Goal: Task Accomplishment & Management: Complete application form

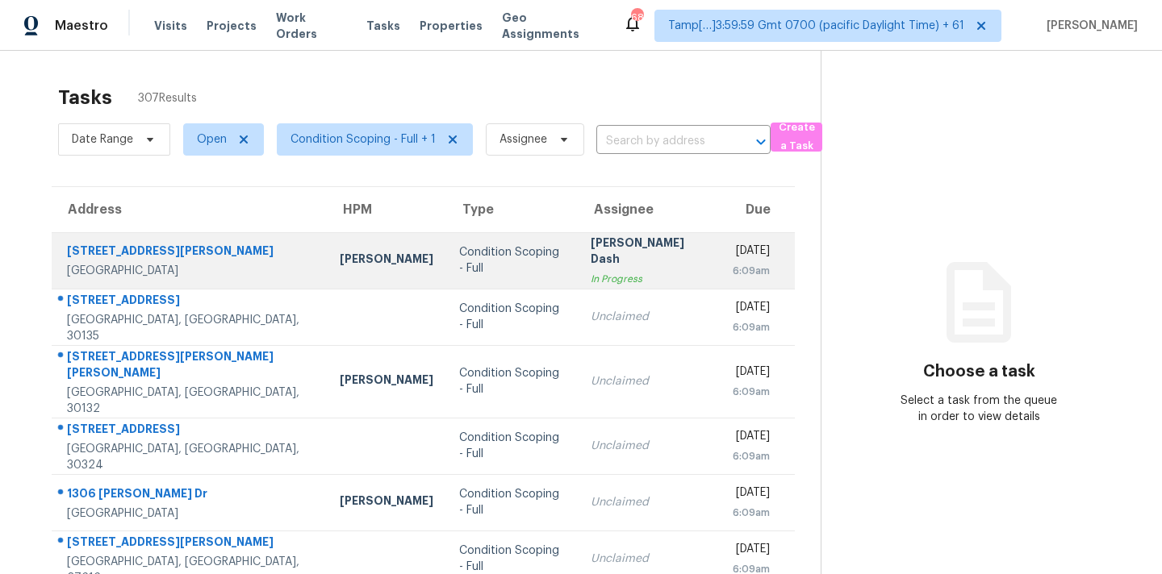
click at [590, 251] on div "[PERSON_NAME] Dash" at bounding box center [648, 253] width 116 height 36
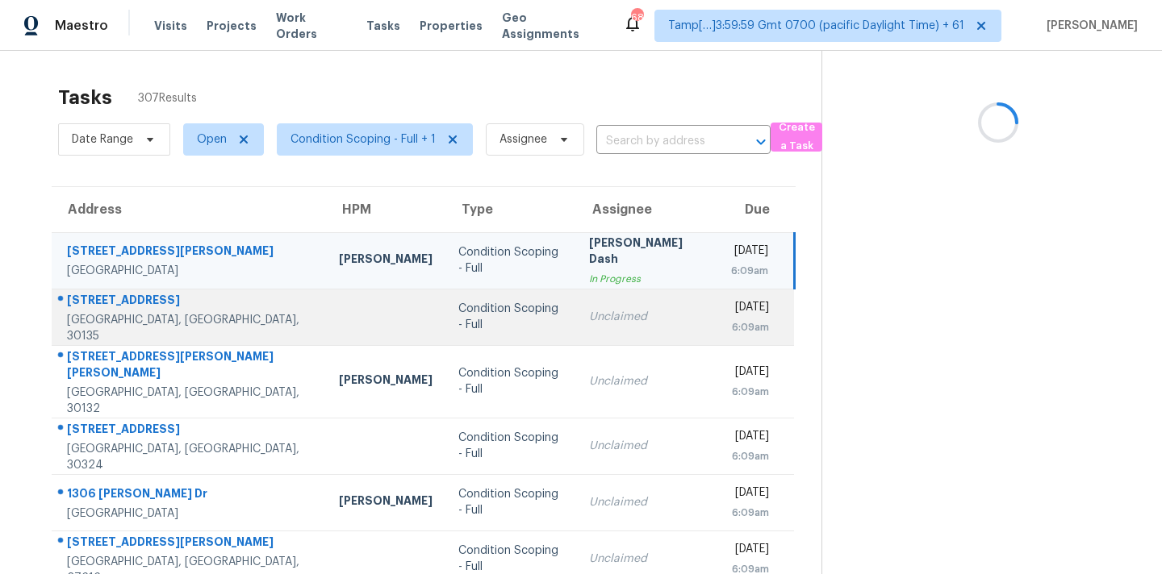
click at [589, 319] on div "Unclaimed" at bounding box center [647, 317] width 116 height 16
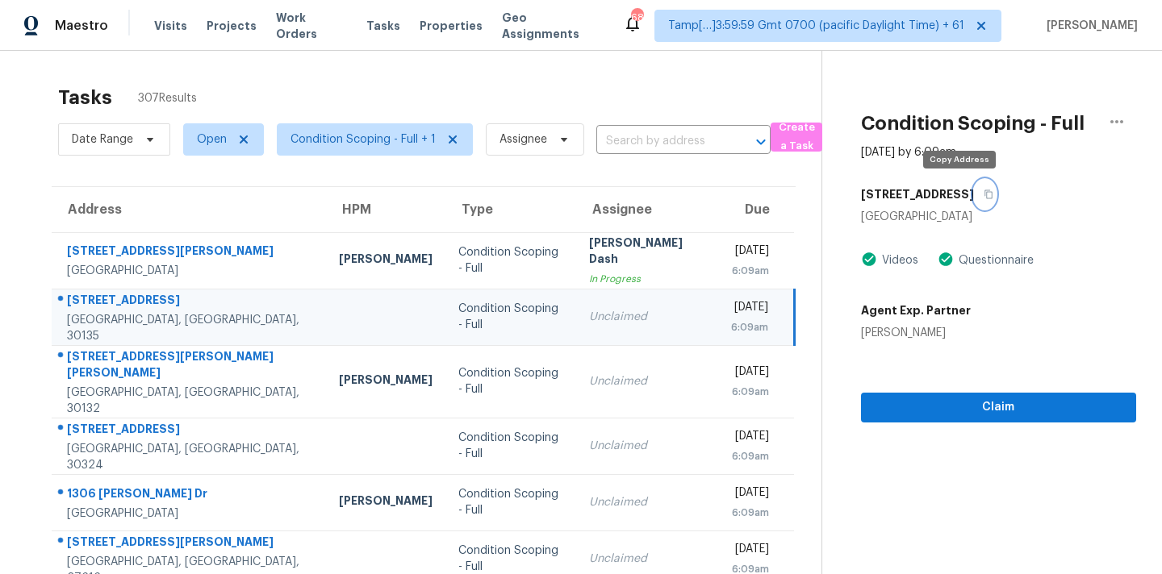
click at [974, 200] on button "button" at bounding box center [985, 194] width 22 height 29
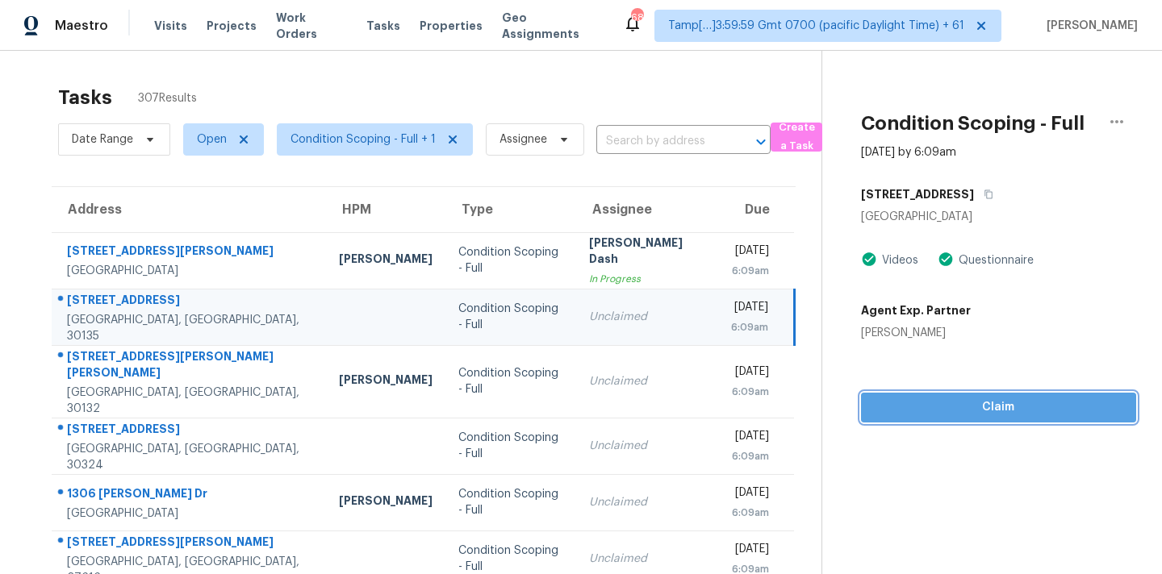
click at [920, 409] on span "Claim" at bounding box center [998, 408] width 249 height 20
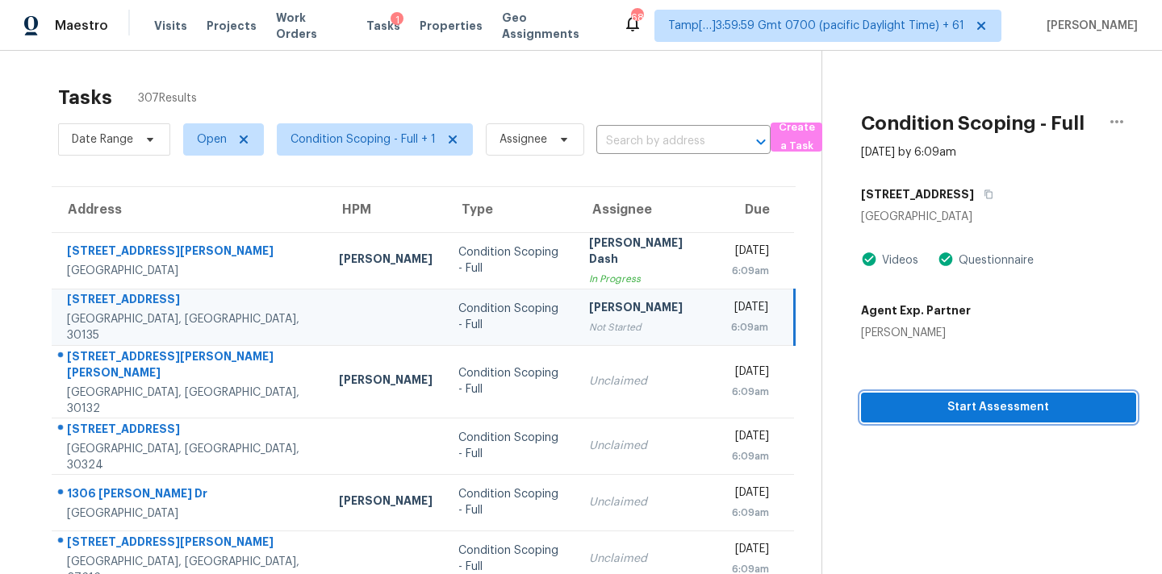
click at [920, 409] on span "Start Assessment" at bounding box center [998, 408] width 249 height 20
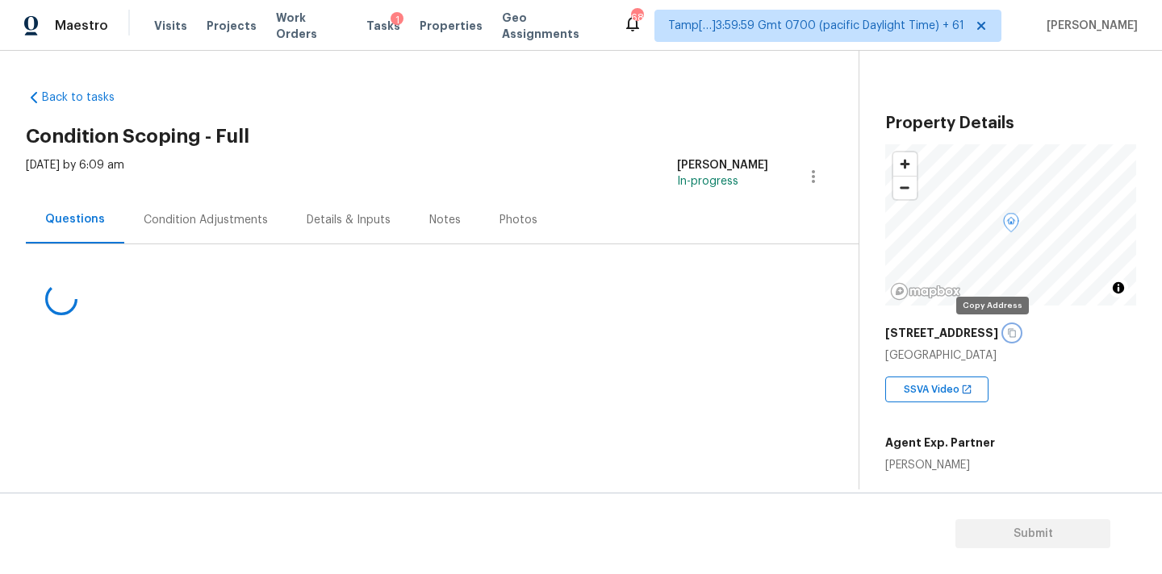
click at [1007, 334] on icon "button" at bounding box center [1012, 333] width 10 height 10
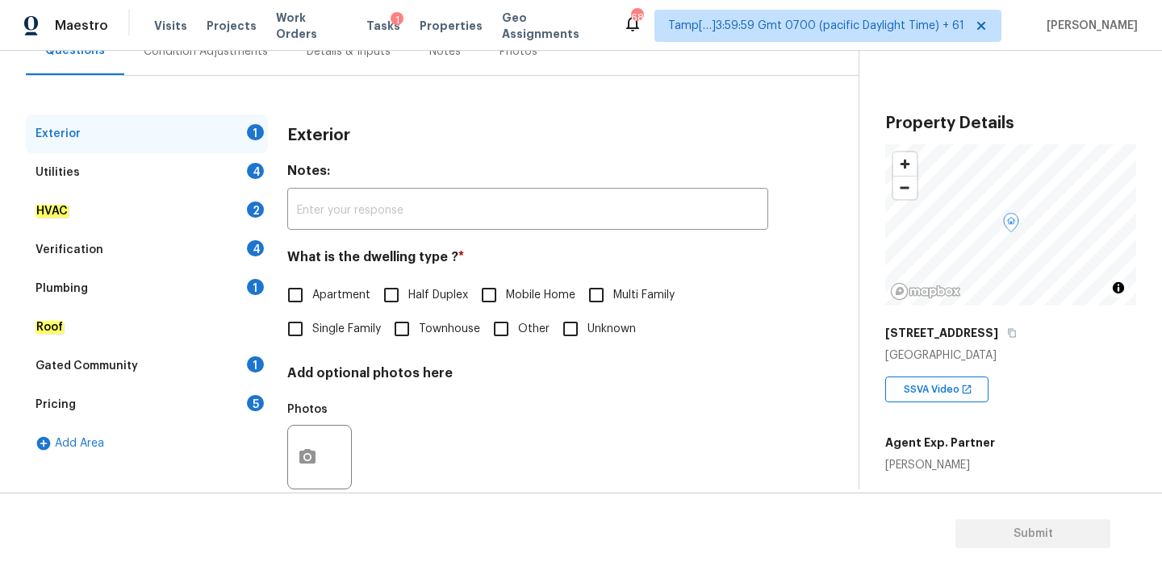
scroll to position [202, 0]
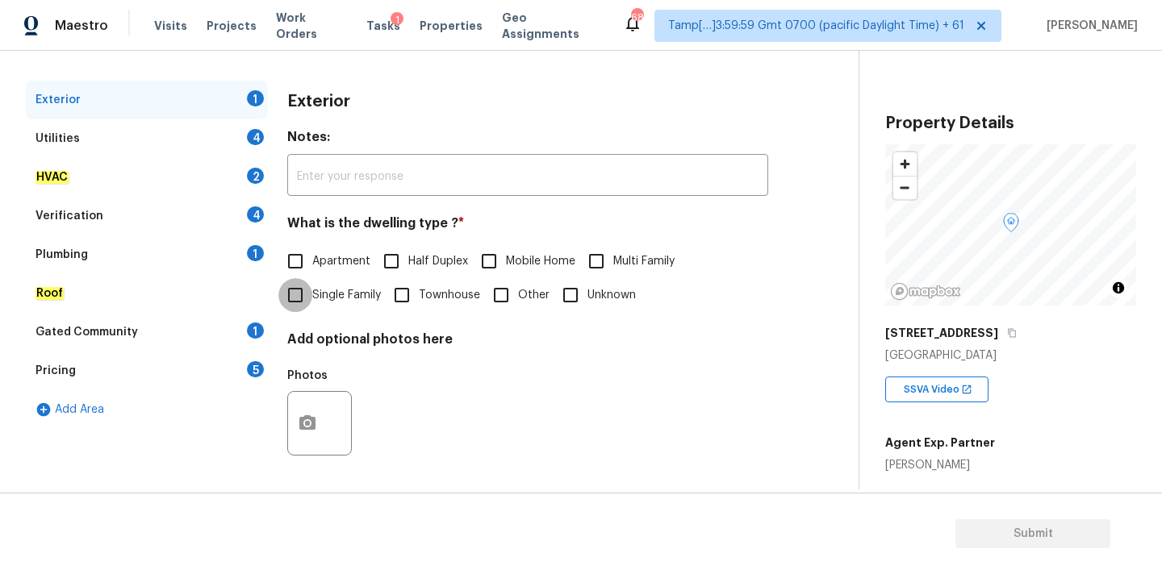
click at [311, 293] on input "Single Family" at bounding box center [295, 295] width 34 height 34
checkbox input "true"
click at [224, 144] on div "Utilities 4" at bounding box center [147, 138] width 242 height 39
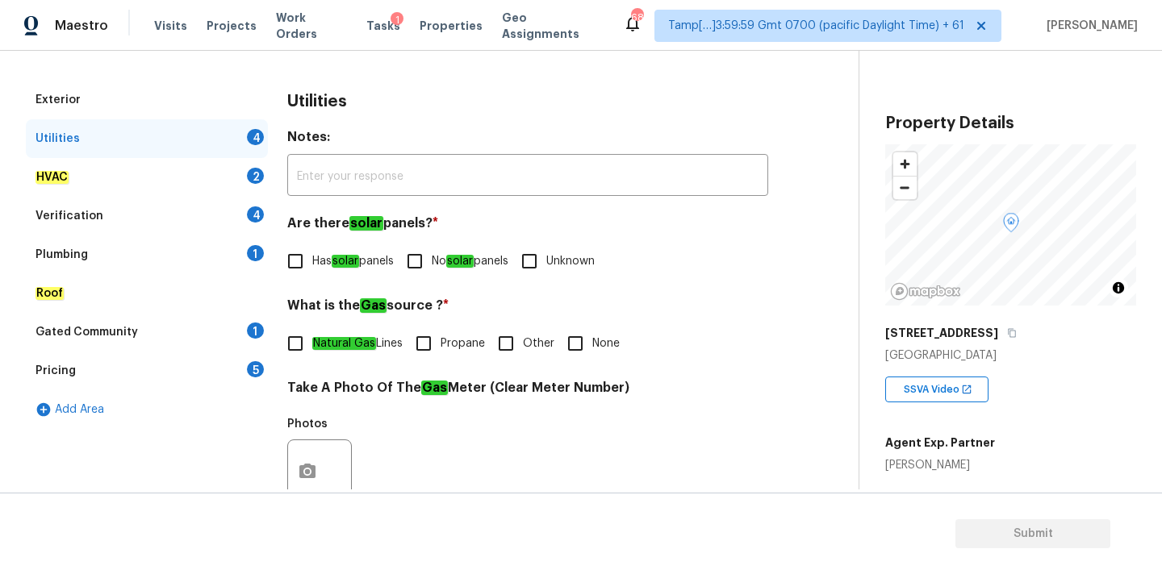
click at [432, 271] on input "No solar panels" at bounding box center [415, 261] width 34 height 34
checkbox input "true"
click at [592, 338] on input "None" at bounding box center [575, 344] width 34 height 34
checkbox input "true"
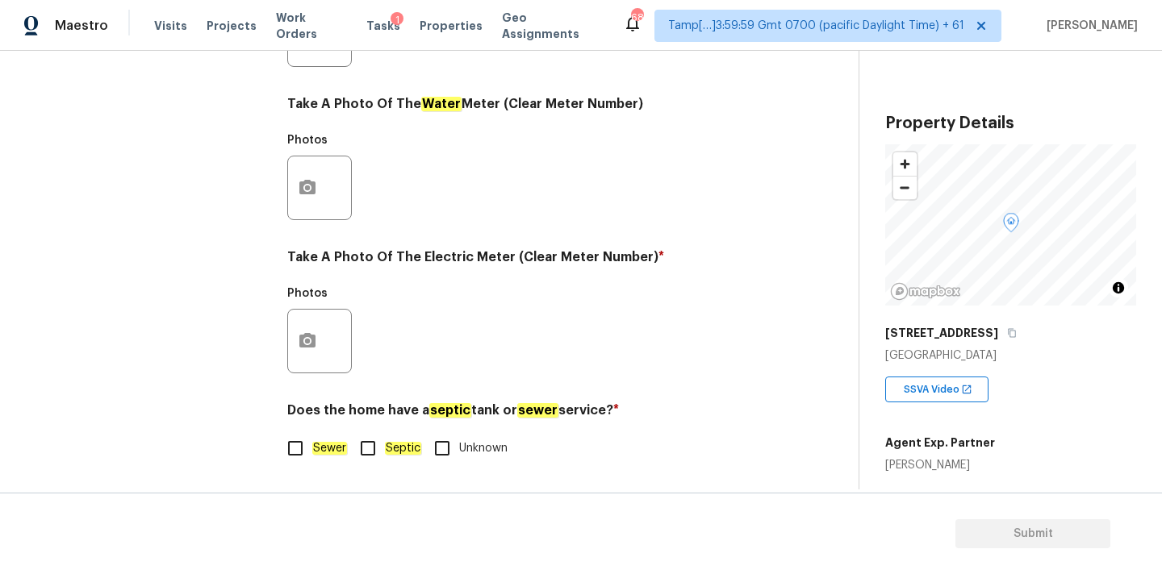
click at [342, 450] on em "Sewer" at bounding box center [329, 448] width 35 height 13
click at [312, 450] on input "Sewer" at bounding box center [295, 449] width 34 height 34
checkbox input "true"
click at [312, 337] on icon "button" at bounding box center [307, 340] width 16 height 15
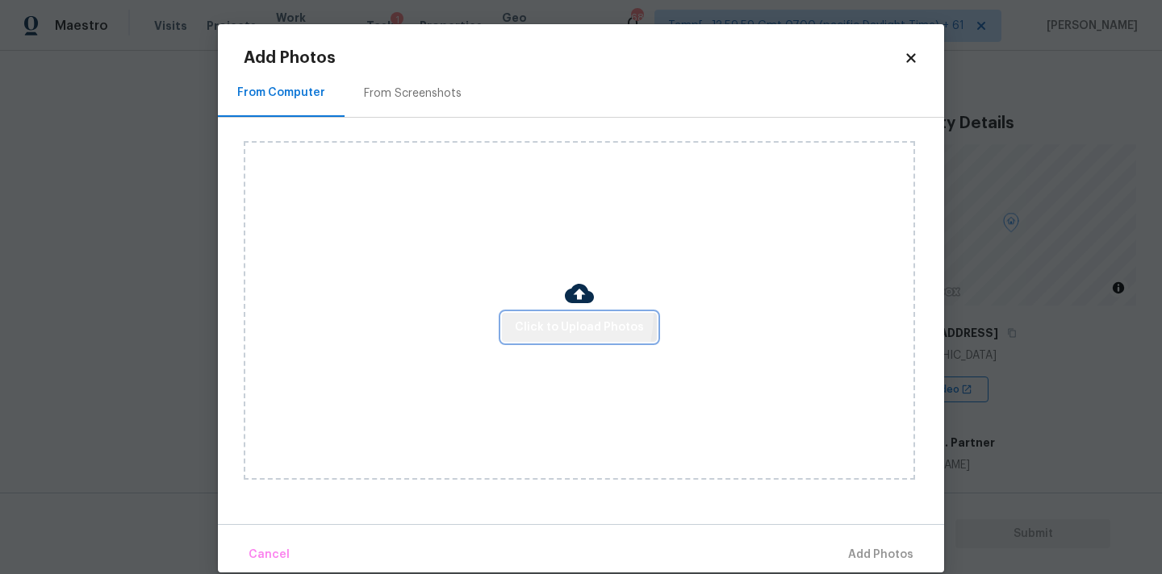
click at [532, 314] on button "Click to Upload Photos" at bounding box center [579, 328] width 155 height 30
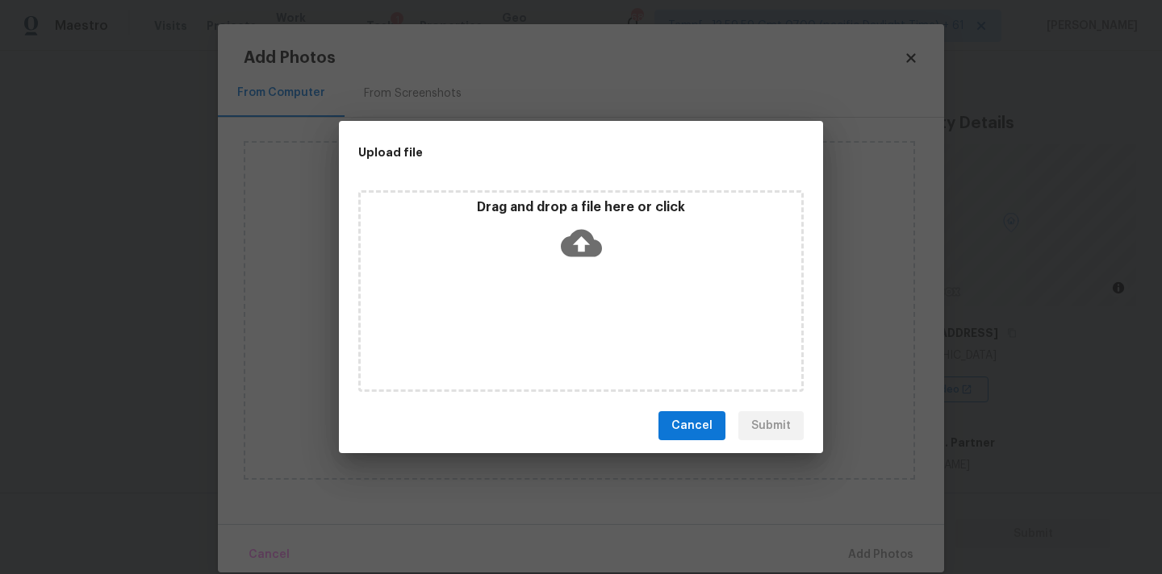
click at [586, 234] on icon at bounding box center [581, 243] width 41 height 27
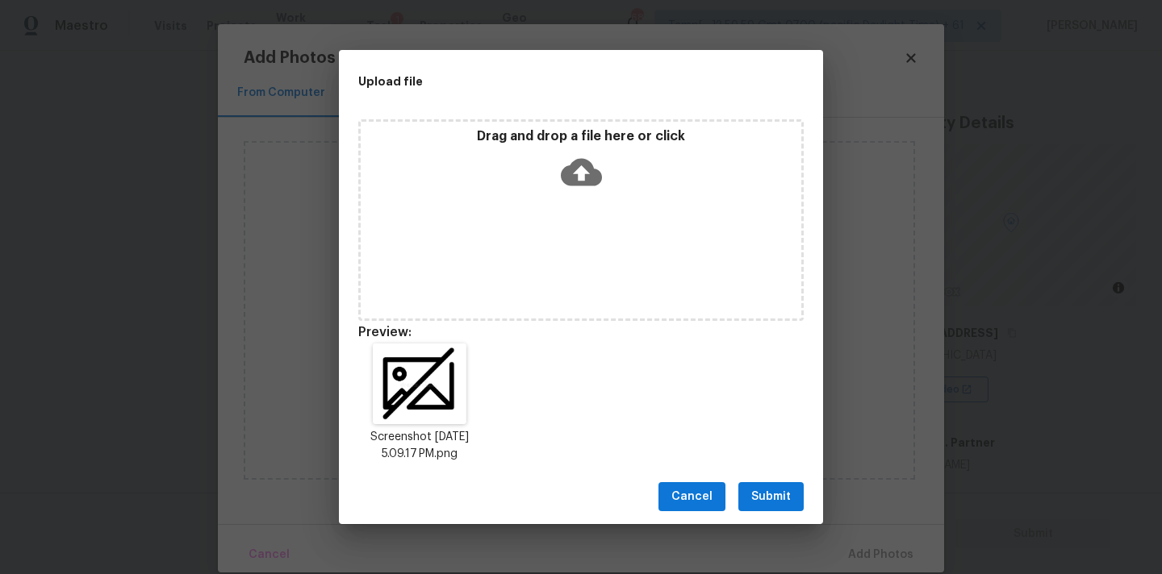
click at [745, 498] on button "Submit" at bounding box center [770, 497] width 65 height 30
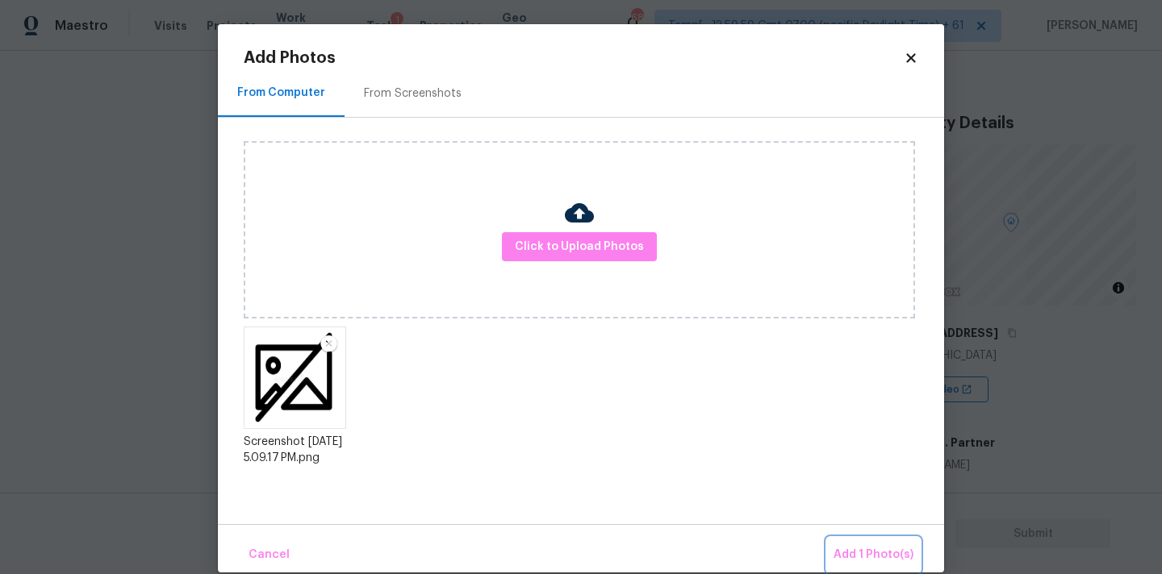
click at [852, 553] on span "Add 1 Photo(s)" at bounding box center [873, 555] width 80 height 20
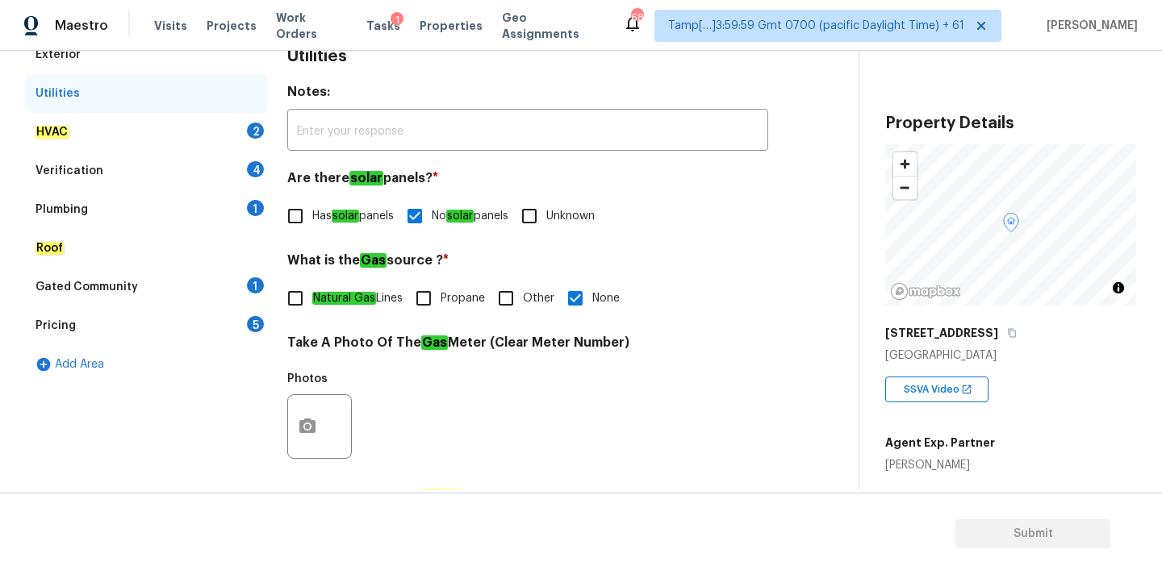
scroll to position [241, 0]
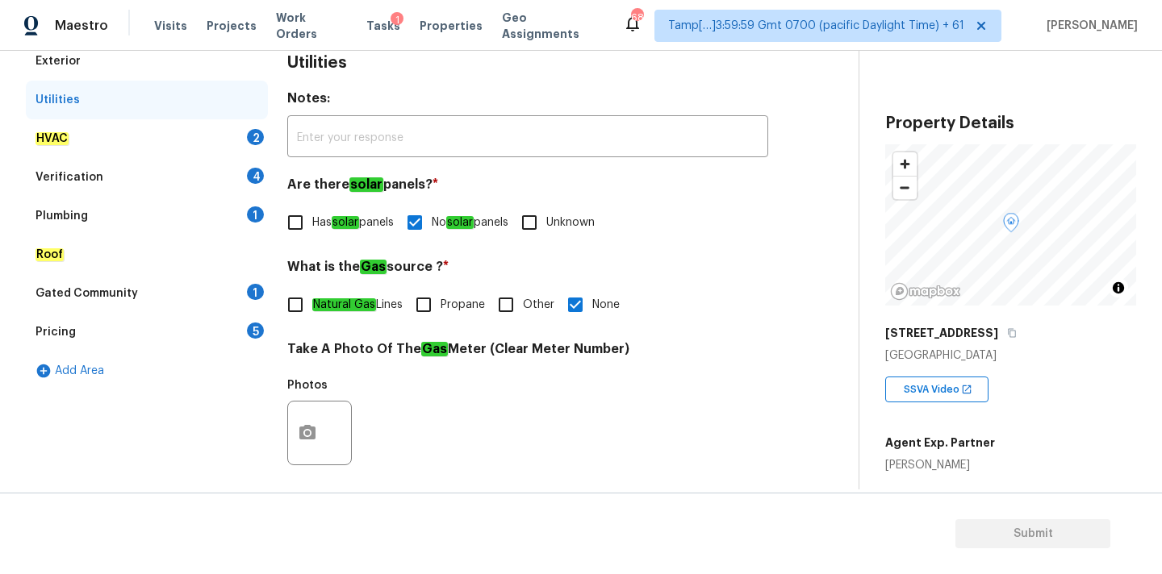
click at [152, 125] on div "HVAC 2" at bounding box center [147, 138] width 242 height 39
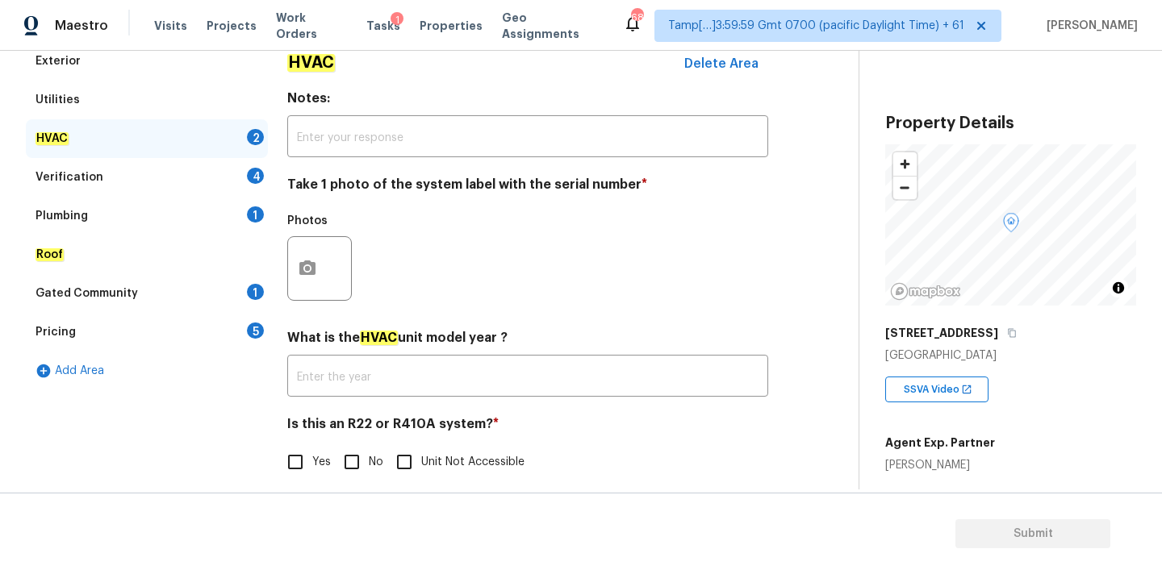
click at [353, 454] on input "No" at bounding box center [352, 462] width 34 height 34
checkbox input "true"
click at [318, 269] on button "button" at bounding box center [307, 268] width 39 height 63
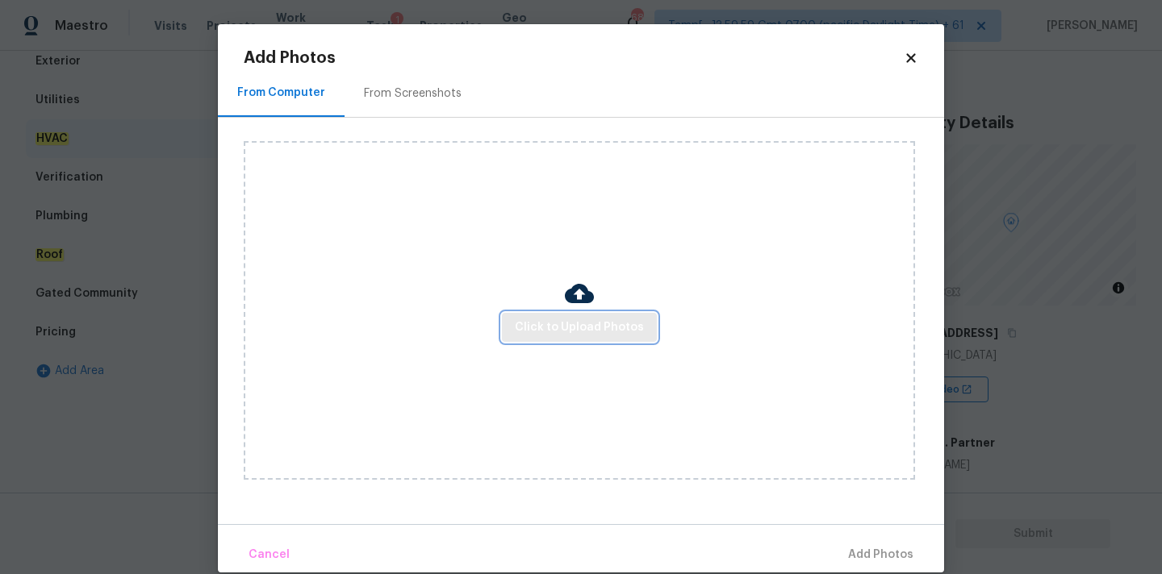
click at [583, 332] on span "Click to Upload Photos" at bounding box center [579, 328] width 129 height 20
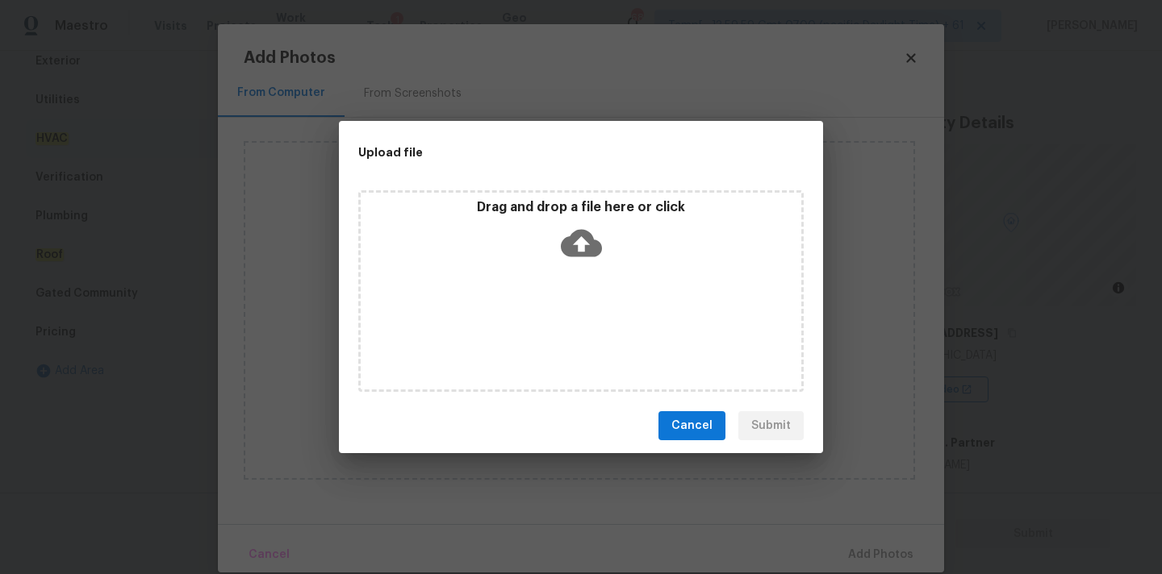
click at [578, 223] on icon at bounding box center [581, 243] width 41 height 41
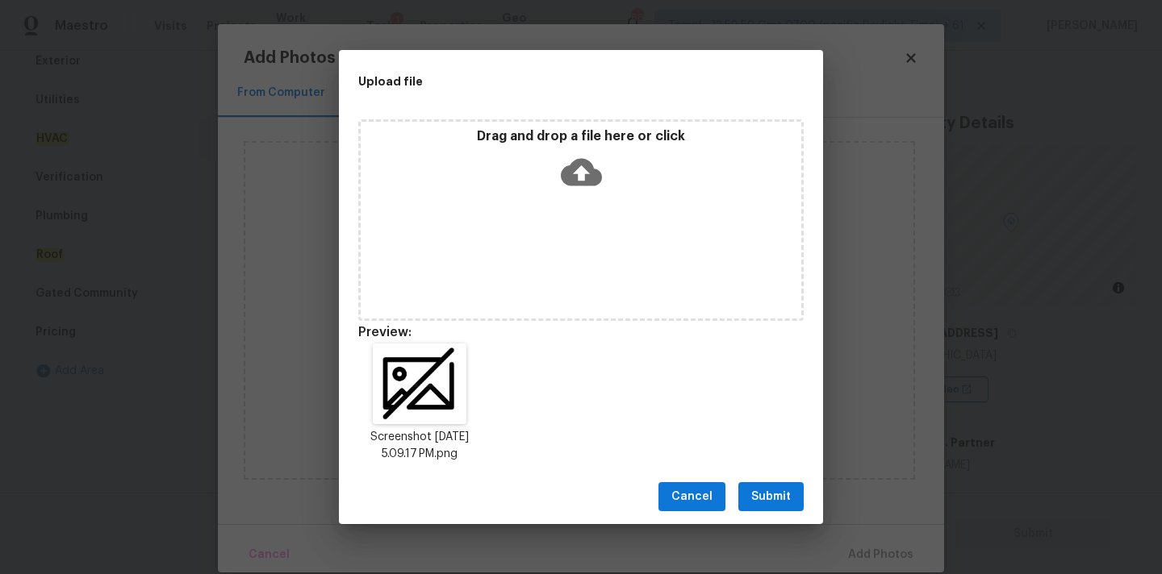
click at [794, 499] on button "Submit" at bounding box center [770, 497] width 65 height 30
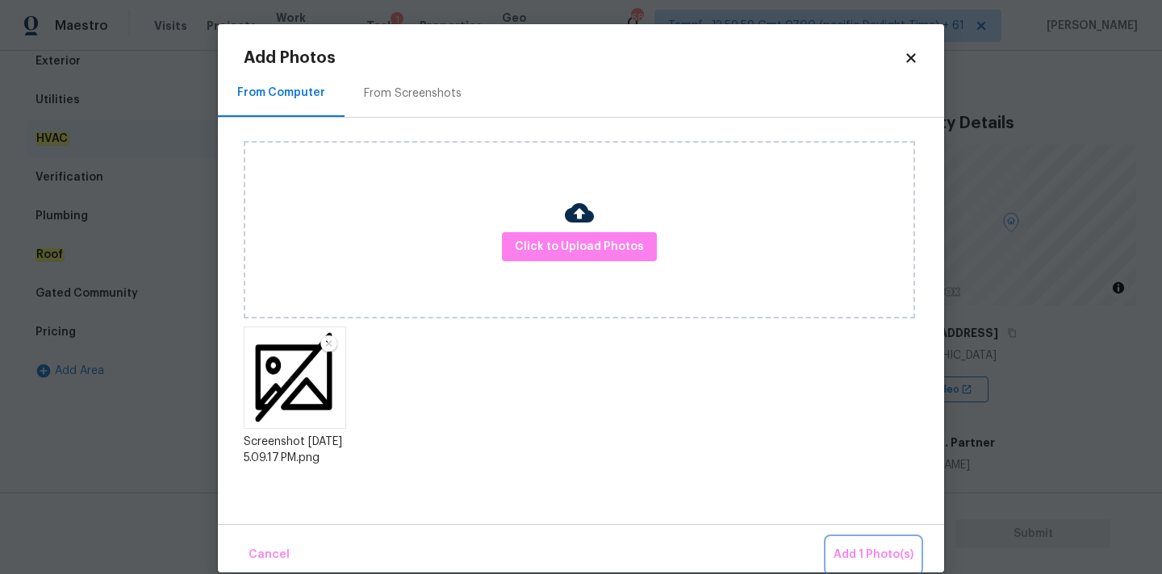
click at [858, 555] on span "Add 1 Photo(s)" at bounding box center [873, 555] width 80 height 20
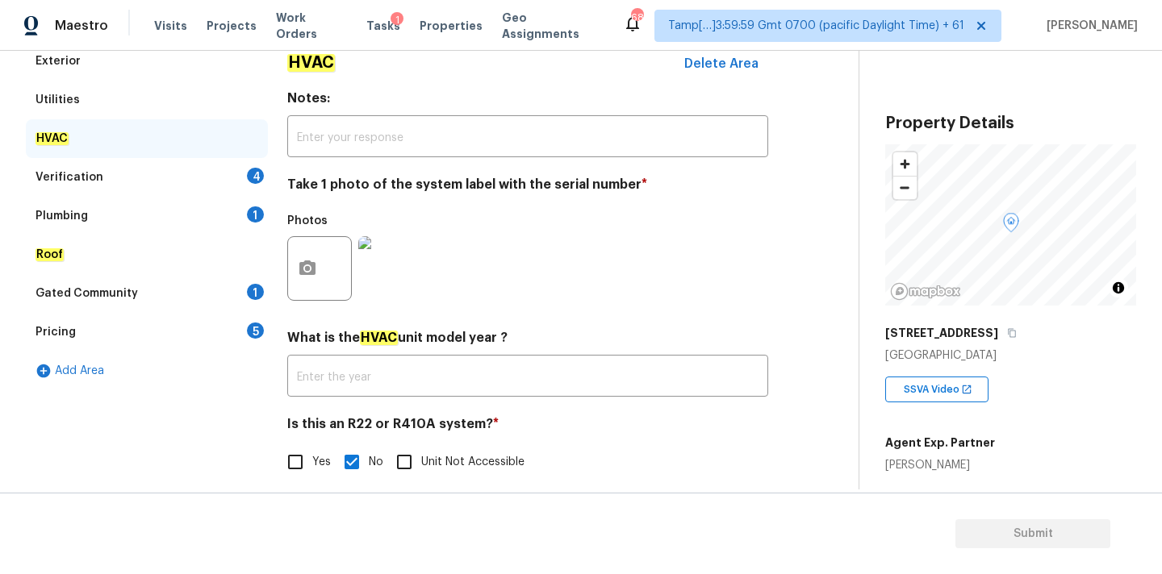
click at [211, 178] on div "Verification 4" at bounding box center [147, 177] width 242 height 39
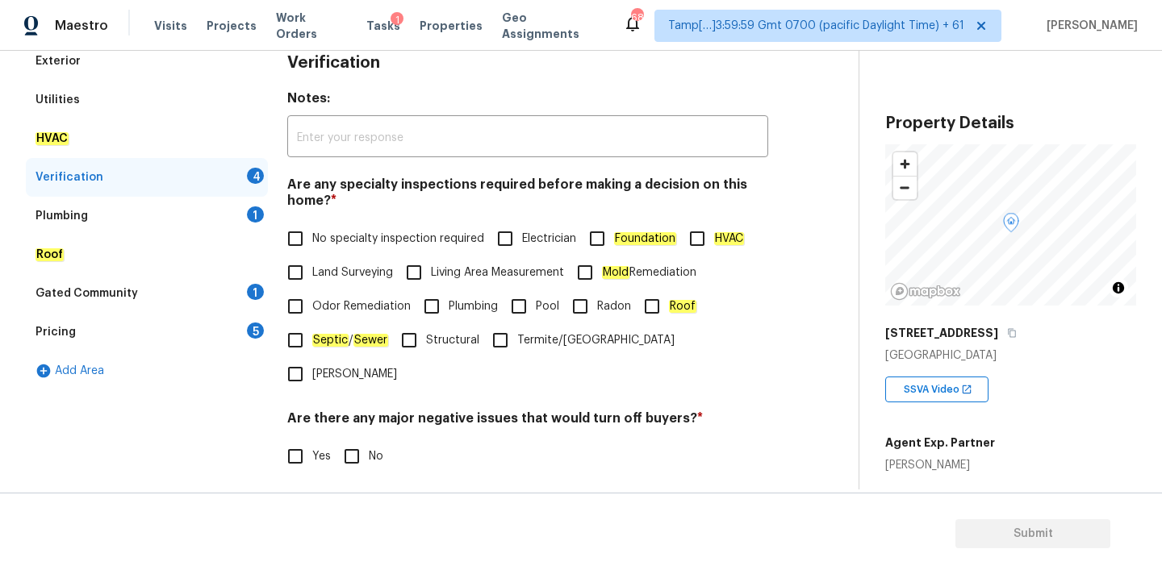
click at [339, 246] on span "No specialty inspection required" at bounding box center [398, 239] width 172 height 17
click at [312, 246] on input "No specialty inspection required" at bounding box center [295, 239] width 34 height 34
checkbox input "true"
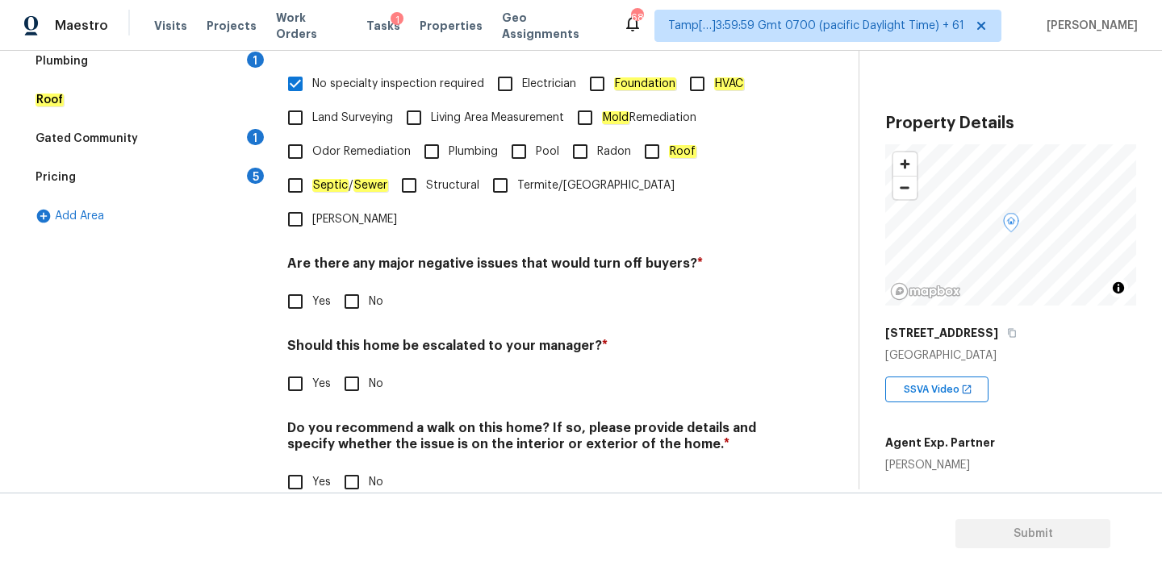
click at [349, 285] on input "No" at bounding box center [352, 302] width 34 height 34
checkbox input "true"
click at [349, 367] on input "No" at bounding box center [352, 384] width 34 height 34
checkbox input "true"
click at [348, 465] on input "No" at bounding box center [352, 482] width 34 height 34
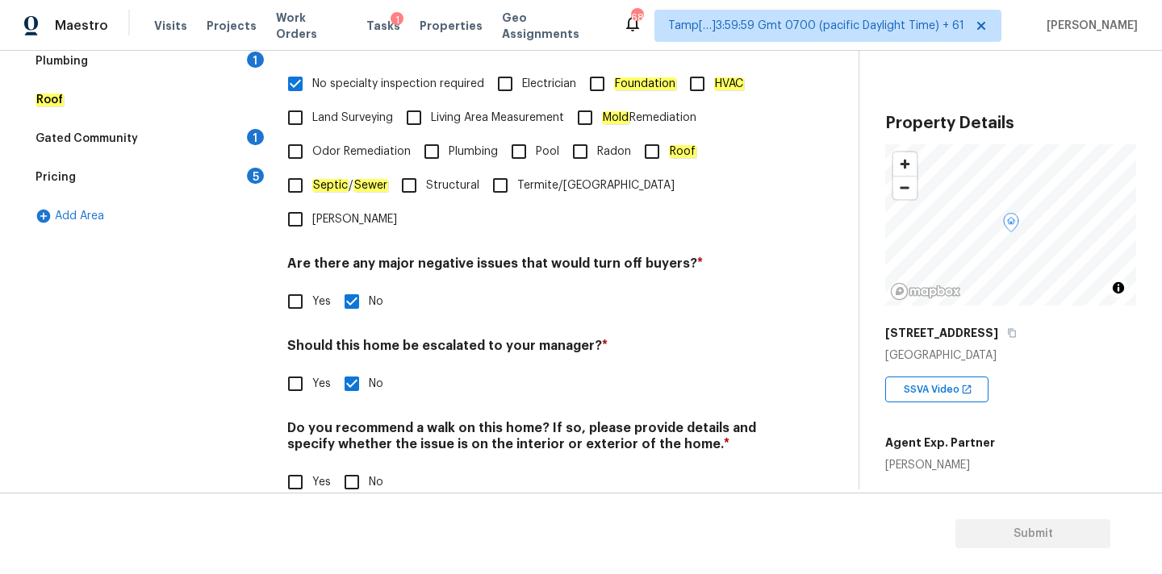
checkbox input "true"
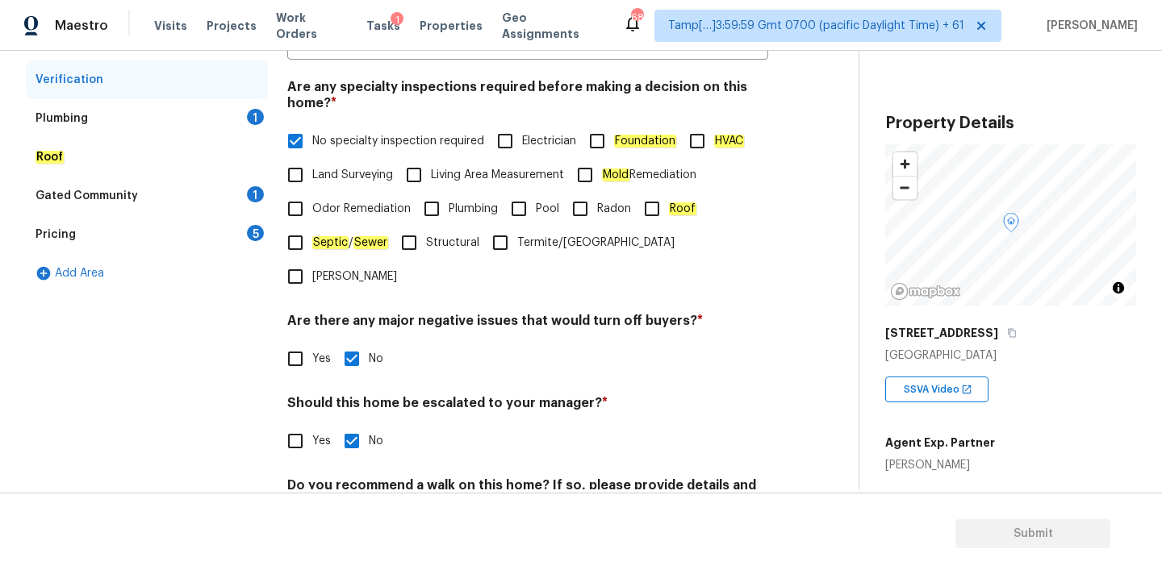
click at [212, 117] on div "Plumbing 1" at bounding box center [147, 118] width 242 height 39
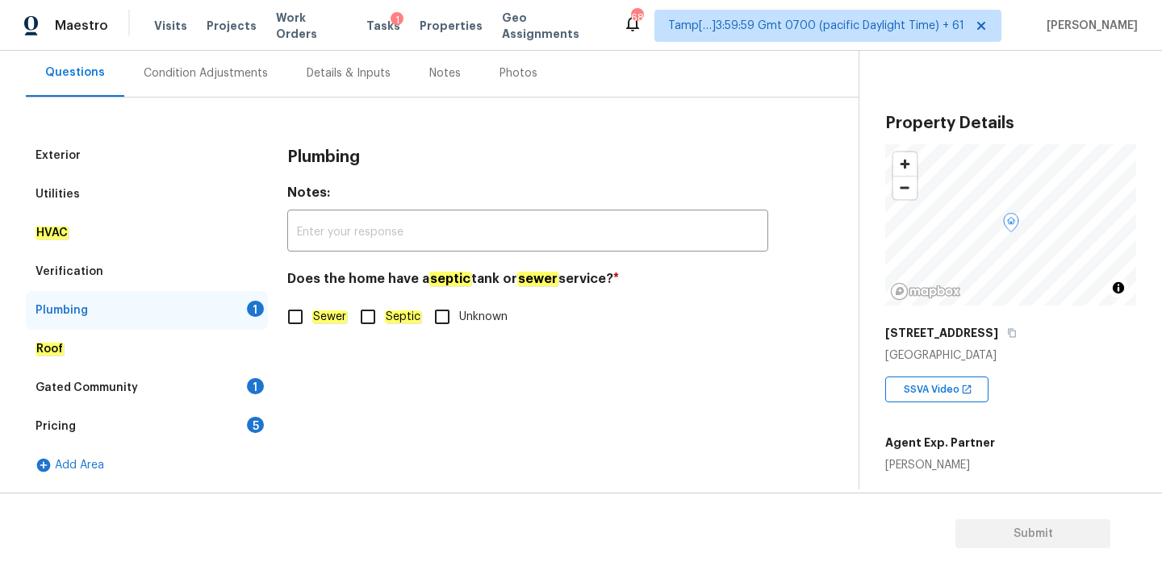
click at [325, 316] on em "Sewer" at bounding box center [329, 317] width 35 height 13
click at [312, 316] on input "Sewer" at bounding box center [295, 317] width 34 height 34
checkbox input "true"
click at [227, 375] on div "Gated Community 1" at bounding box center [147, 388] width 242 height 39
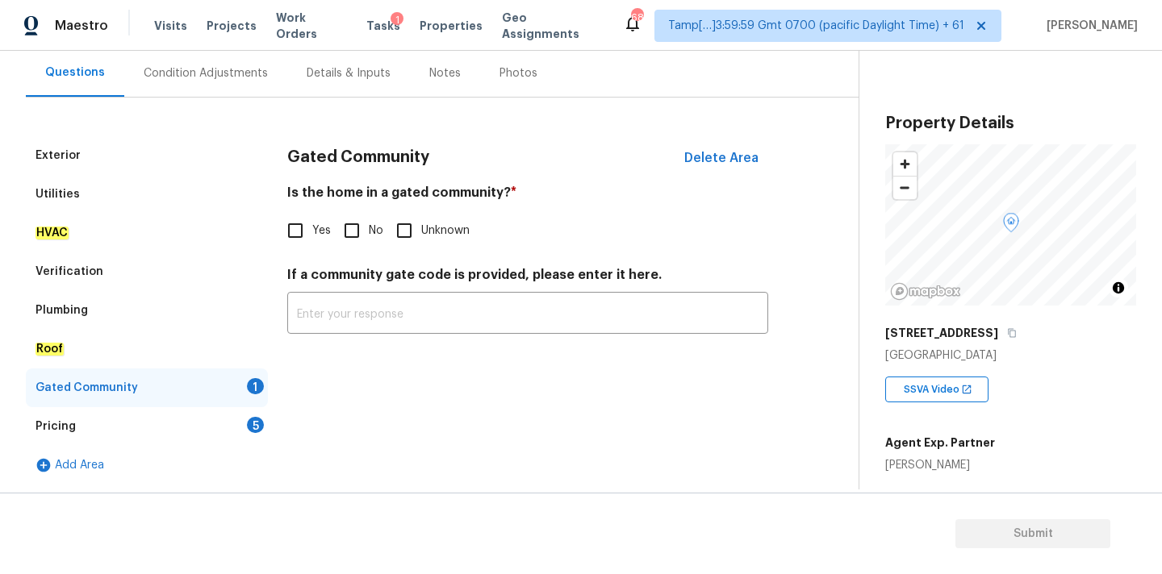
click at [349, 243] on input "No" at bounding box center [352, 231] width 34 height 34
checkbox input "true"
click at [245, 423] on div "Pricing 5" at bounding box center [147, 426] width 242 height 39
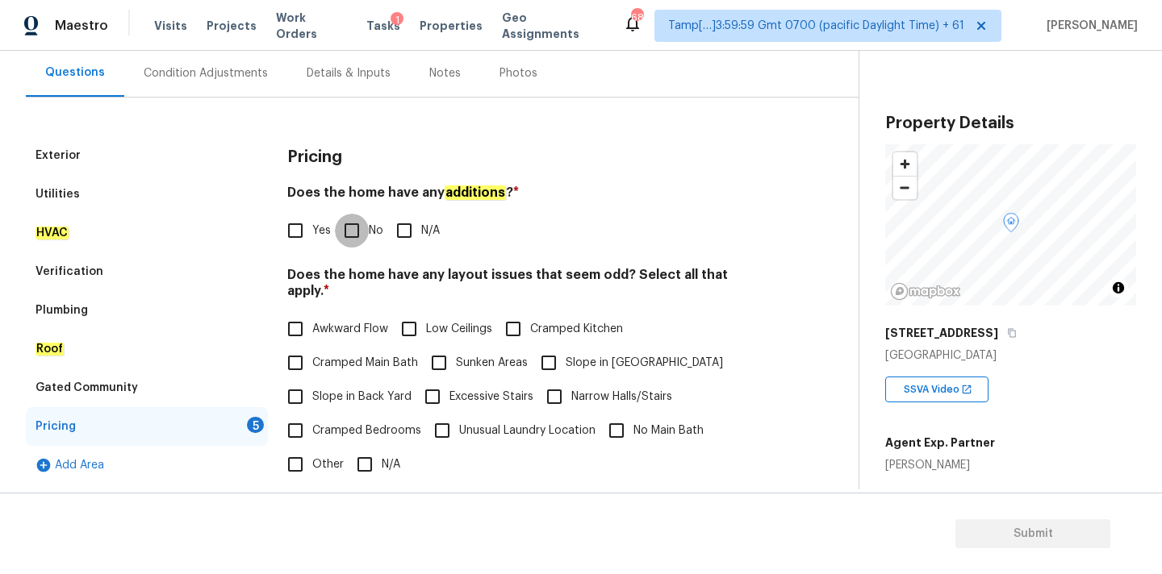
click at [356, 238] on input "No" at bounding box center [352, 231] width 34 height 34
checkbox input "true"
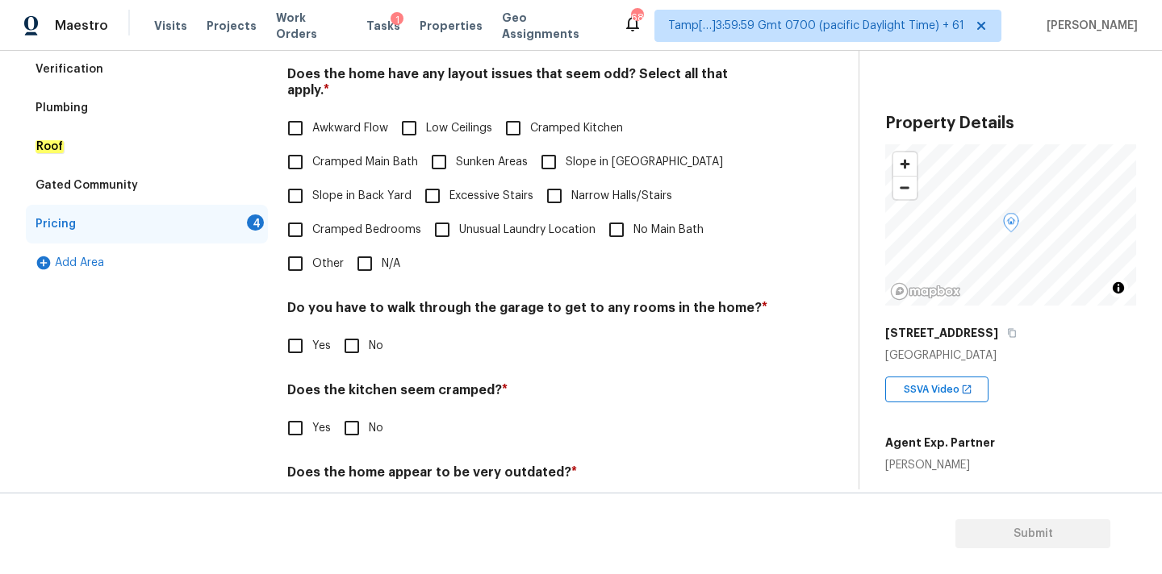
scroll to position [394, 0]
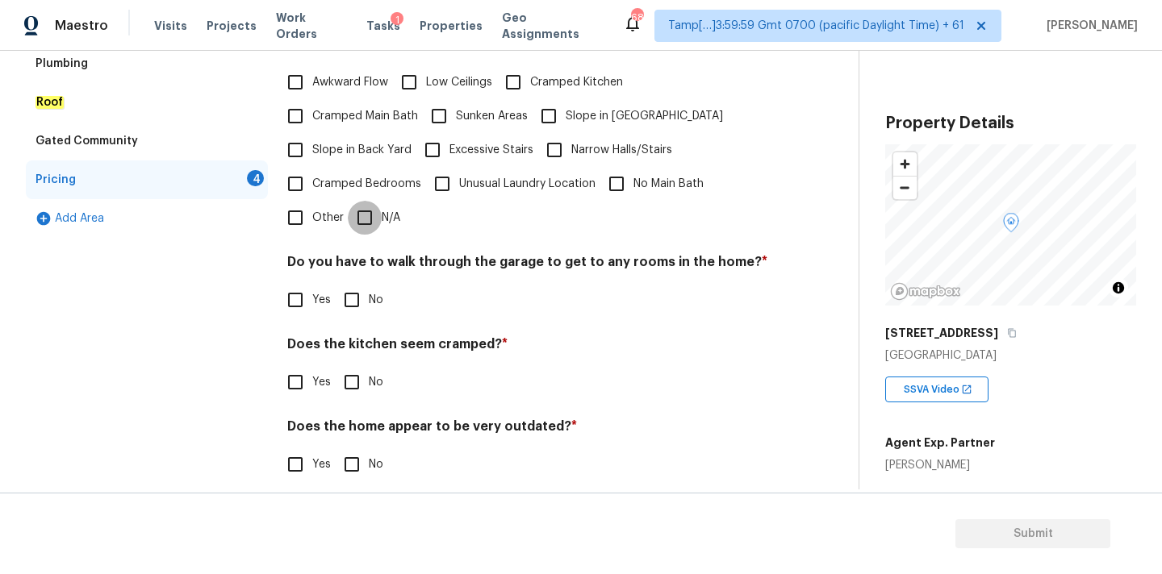
click at [369, 204] on input "N/A" at bounding box center [365, 218] width 34 height 34
checkbox input "true"
click at [351, 290] on input "No" at bounding box center [352, 302] width 34 height 34
checkbox input "true"
click at [352, 365] on input "No" at bounding box center [352, 382] width 34 height 34
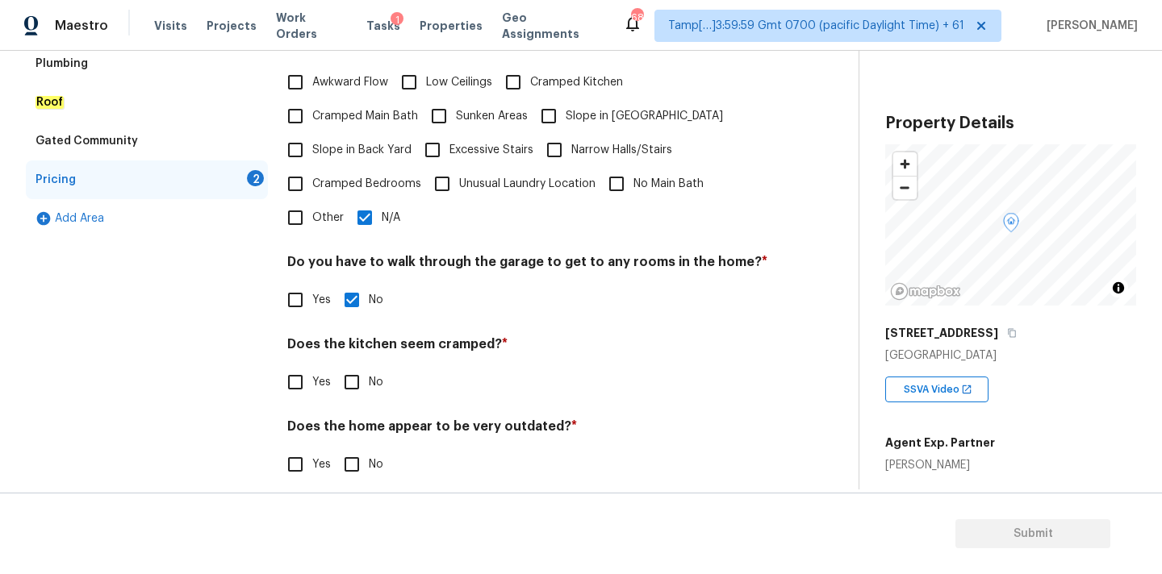
checkbox input "true"
click at [351, 459] on input "No" at bounding box center [352, 465] width 34 height 34
checkbox input "true"
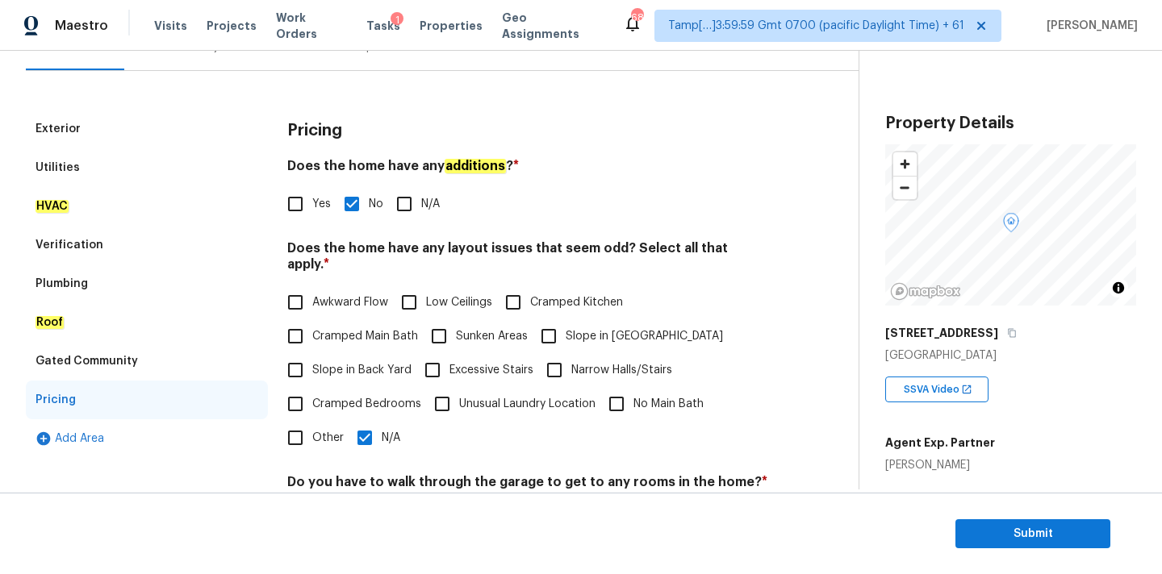
scroll to position [91, 0]
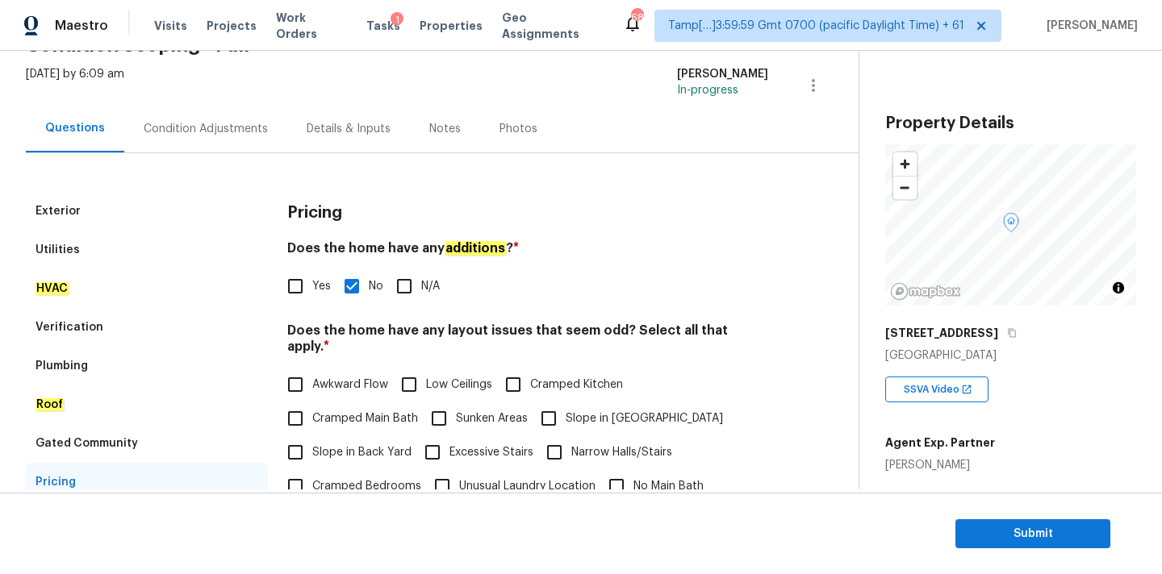
click at [236, 136] on div "Condition Adjustments" at bounding box center [206, 129] width 124 height 16
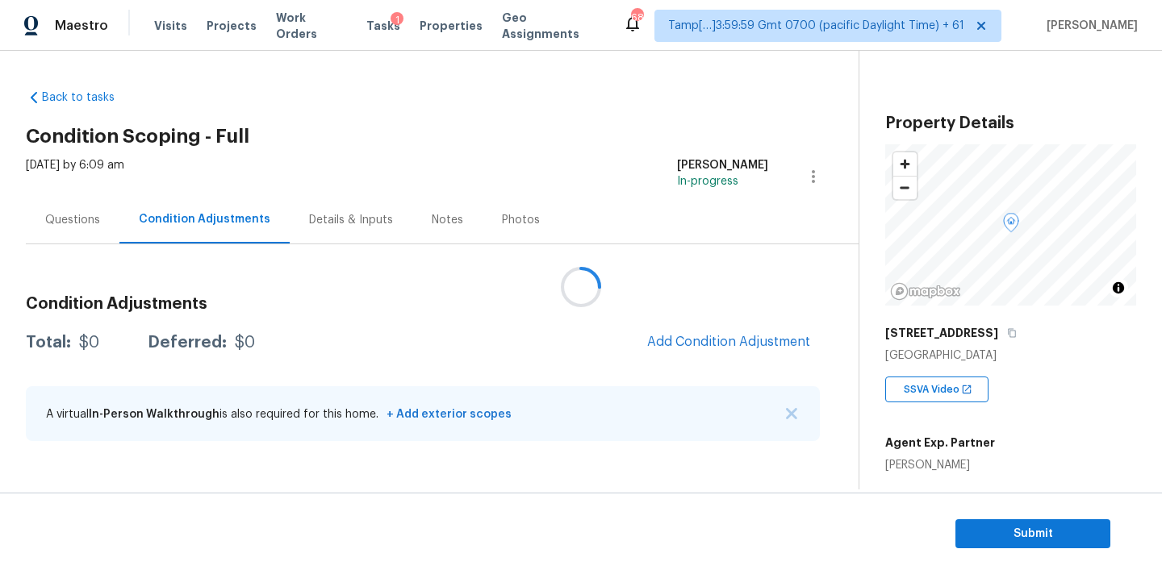
click at [713, 339] on div at bounding box center [581, 287] width 1162 height 574
click at [682, 332] on button "Add Condition Adjustment" at bounding box center [728, 342] width 182 height 34
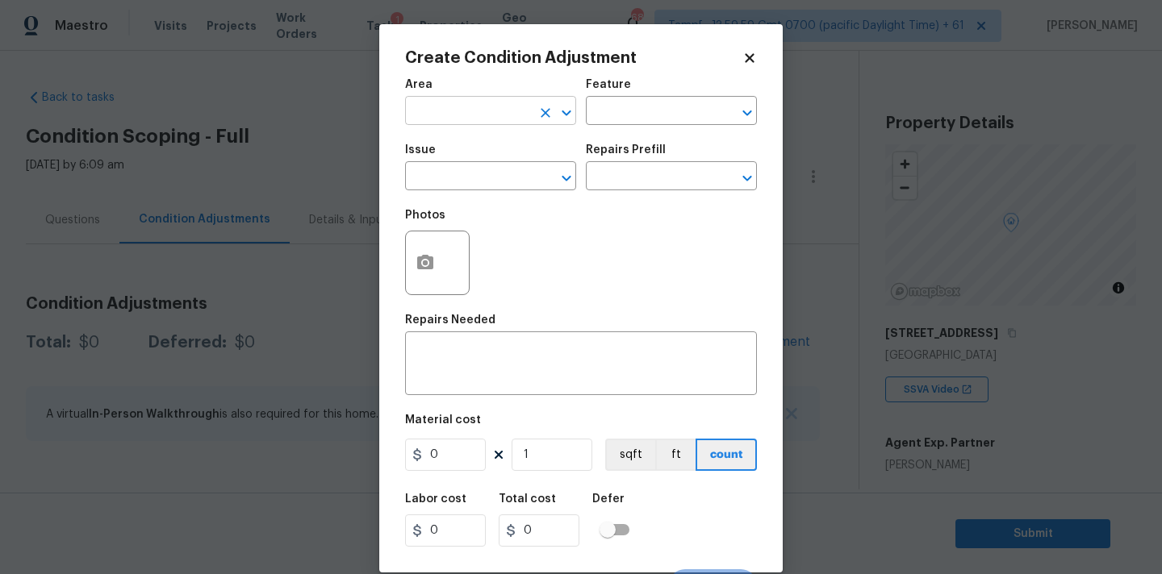
click at [457, 105] on input "text" at bounding box center [468, 112] width 126 height 25
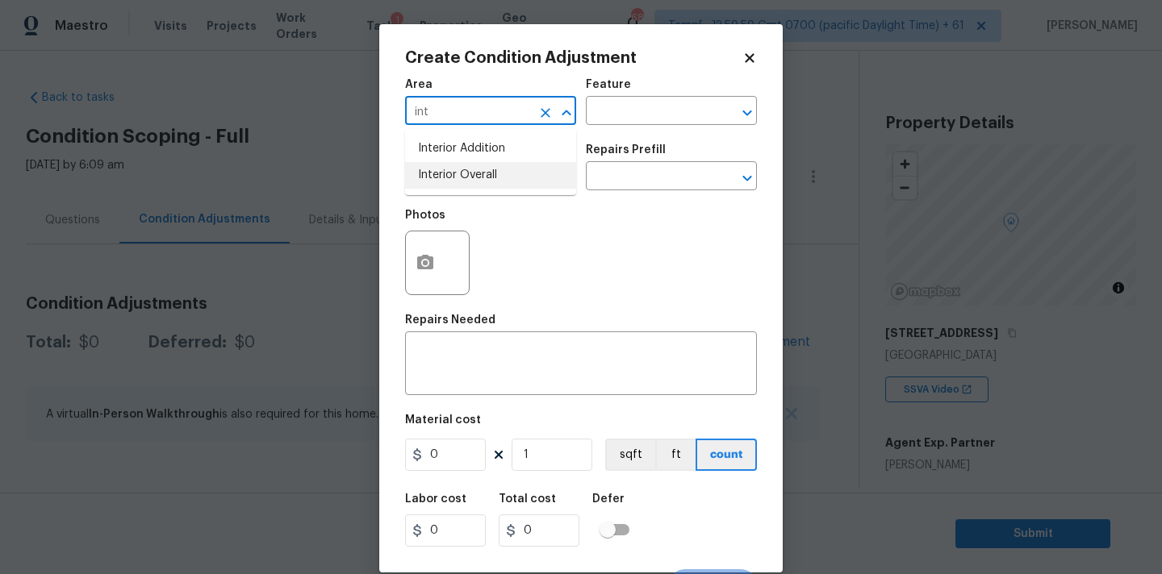
click at [465, 182] on li "Interior Overall" at bounding box center [490, 175] width 171 height 27
type input "Interior Overall"
click at [465, 182] on input "text" at bounding box center [468, 177] width 126 height 25
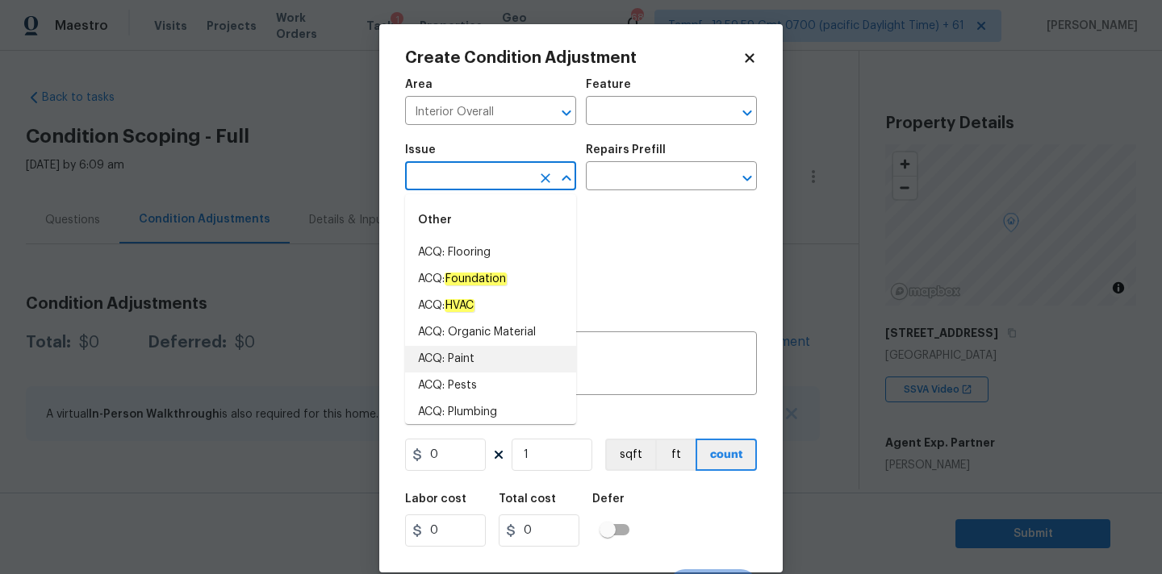
click at [473, 358] on li "ACQ: Paint" at bounding box center [490, 359] width 171 height 27
type input "ACQ: Paint"
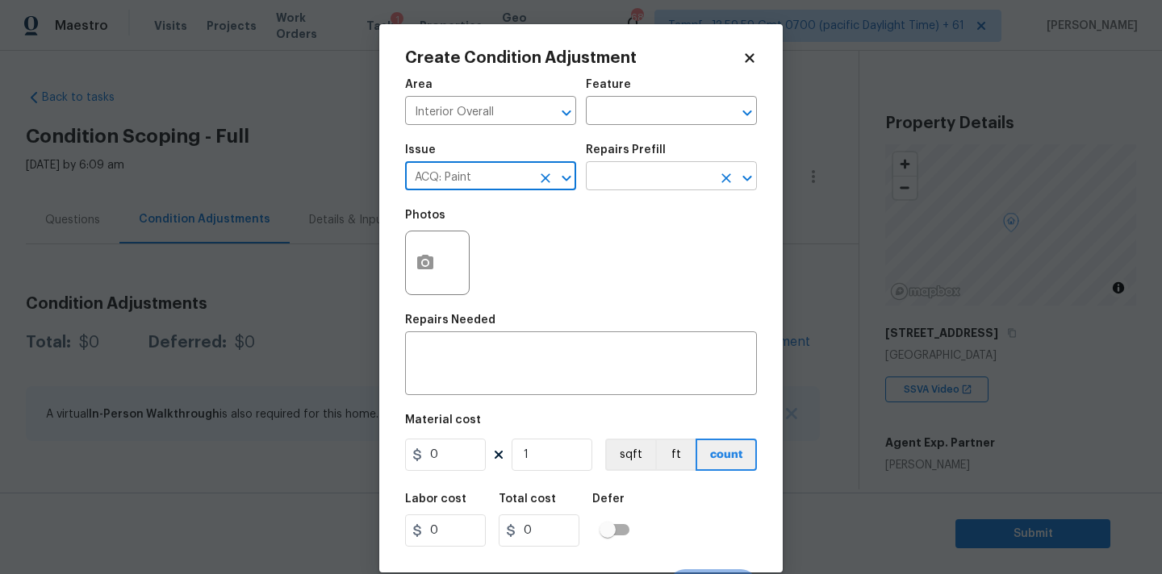
click at [649, 175] on input "text" at bounding box center [649, 177] width 126 height 25
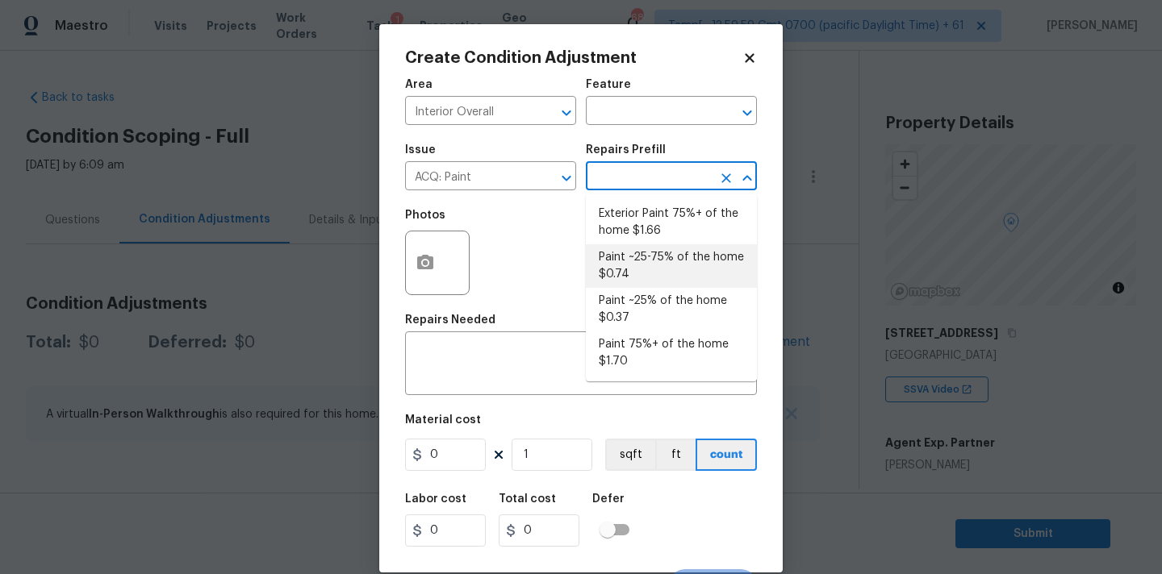
click at [663, 260] on li "Paint ~25-75% of the home $0.74" at bounding box center [671, 266] width 171 height 44
type input "Acquisition"
type textarea "Acquisition Scope: ~25 - 75% of the home needs interior paint"
type input "0.74"
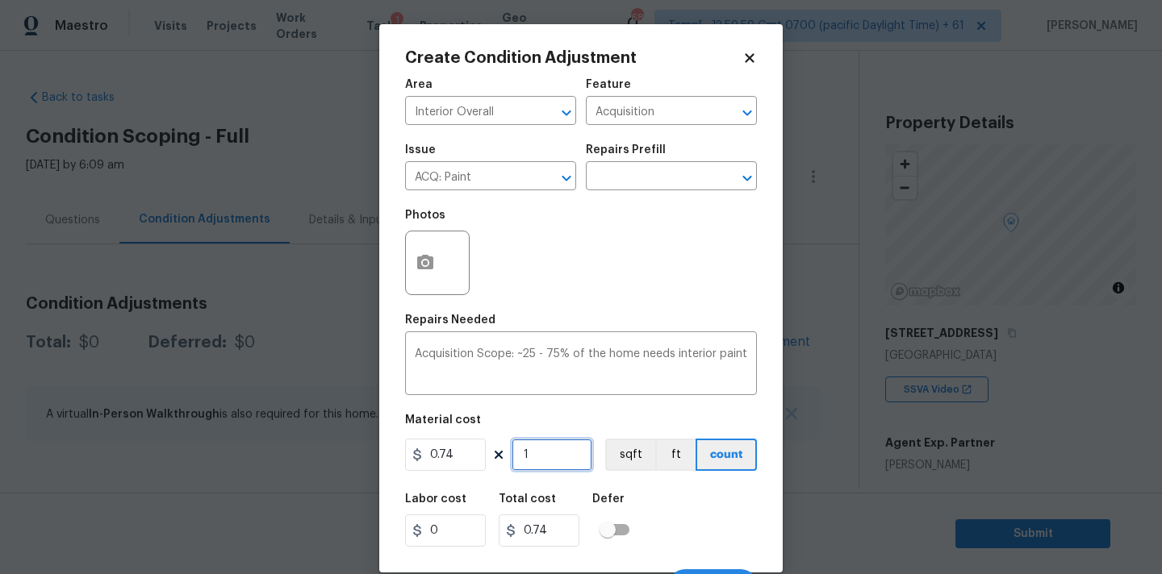
click at [547, 457] on input "1" at bounding box center [551, 455] width 81 height 32
type input "2"
type input "1.48"
type input "21"
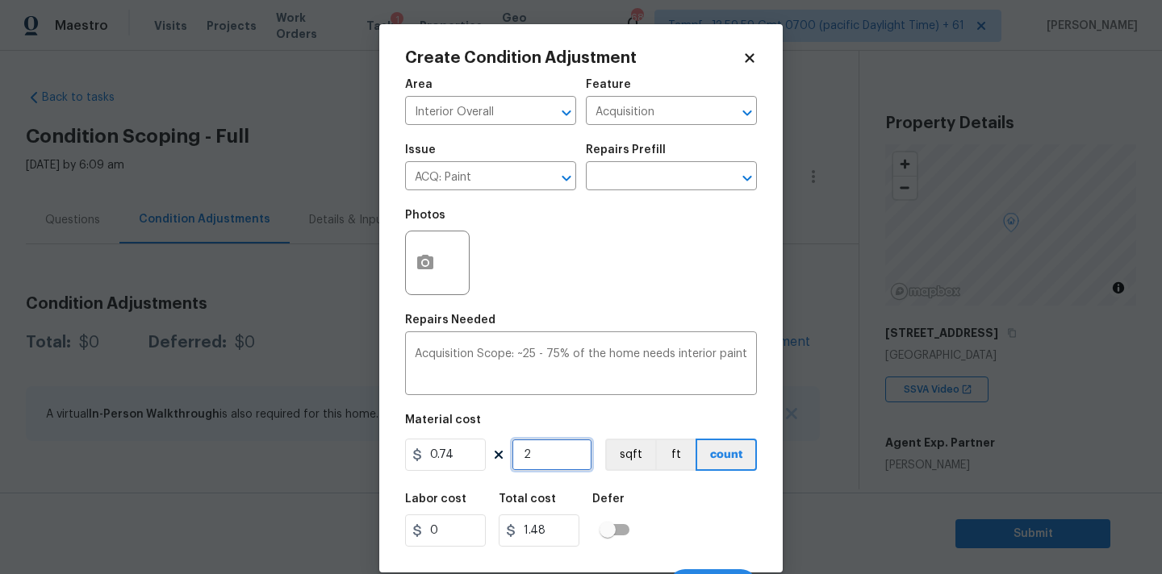
type input "15.54"
type input "217"
type input "160.58"
type input "2172"
type input "1607.28"
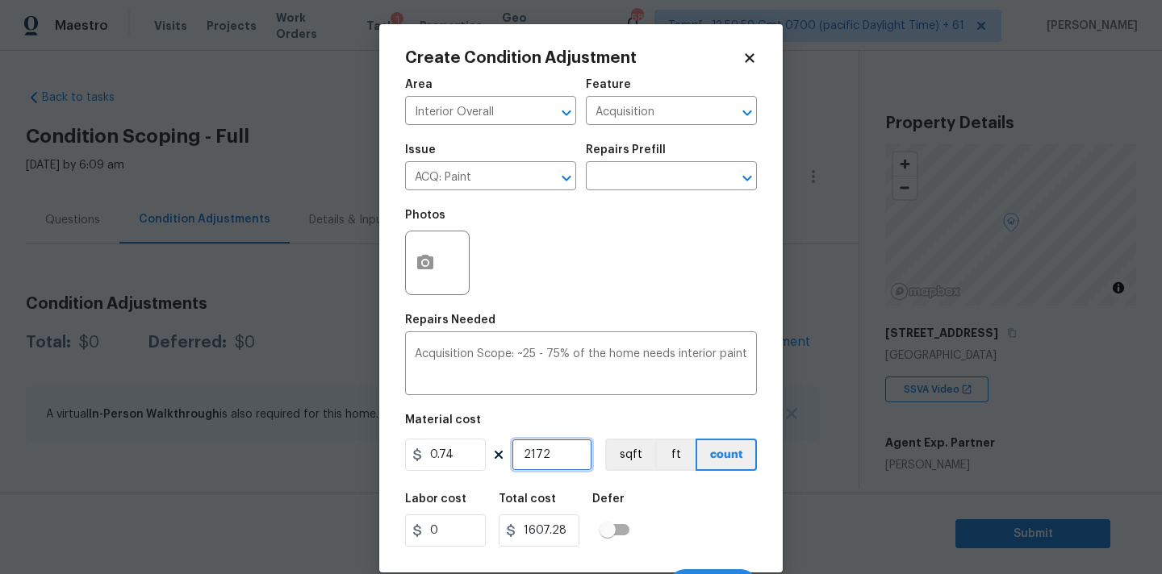
type input "2172"
click at [423, 264] on circle "button" at bounding box center [425, 263] width 5 height 5
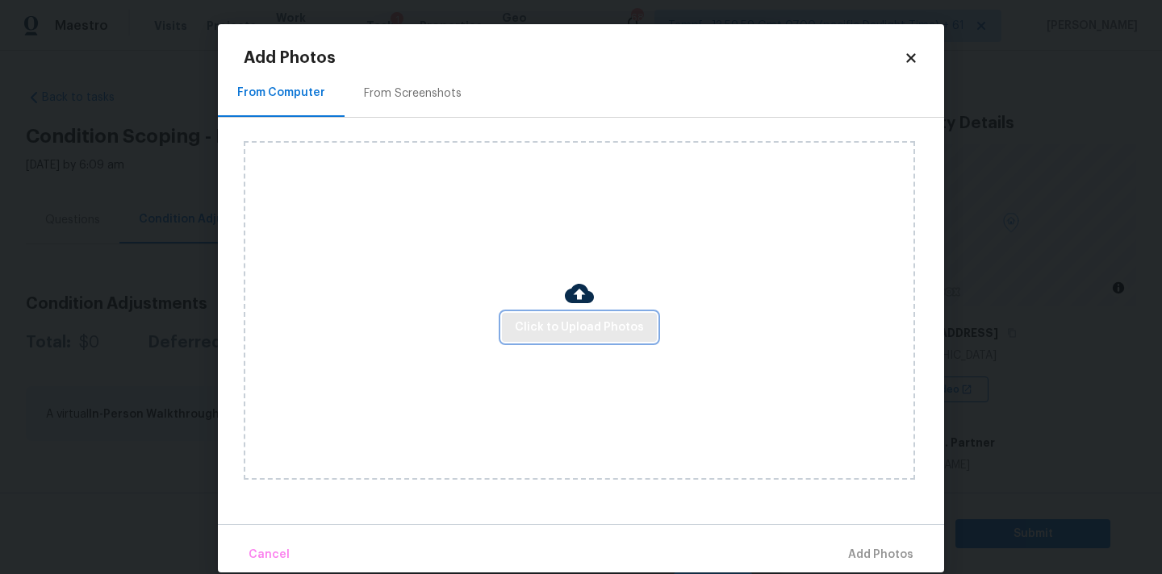
click at [561, 315] on button "Click to Upload Photos" at bounding box center [579, 328] width 155 height 30
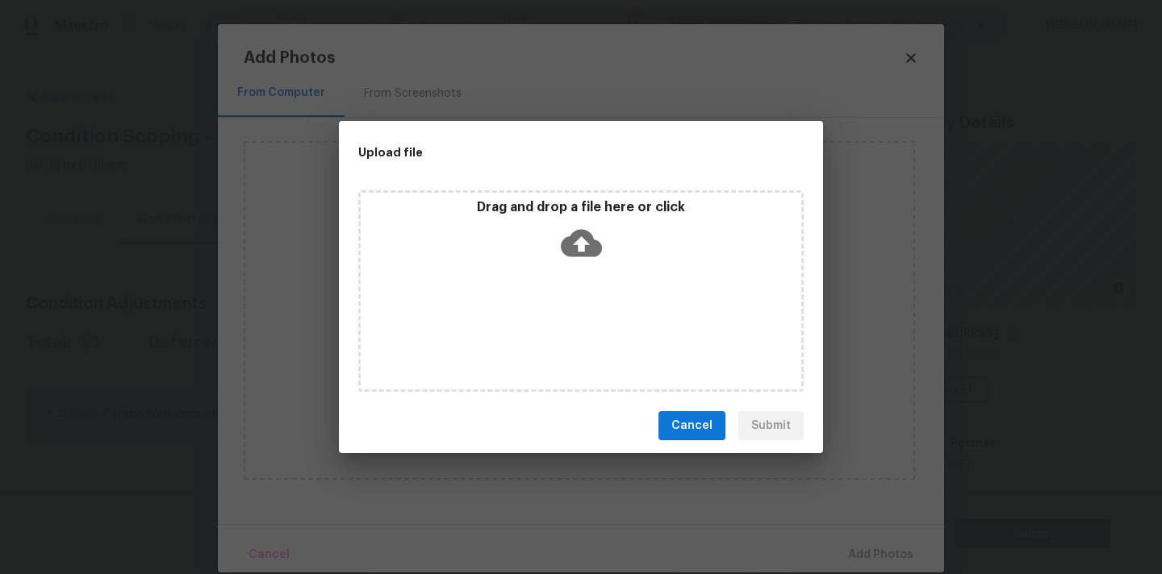
click at [581, 235] on icon at bounding box center [581, 243] width 41 height 27
